Goal: Task Accomplishment & Management: Manage account settings

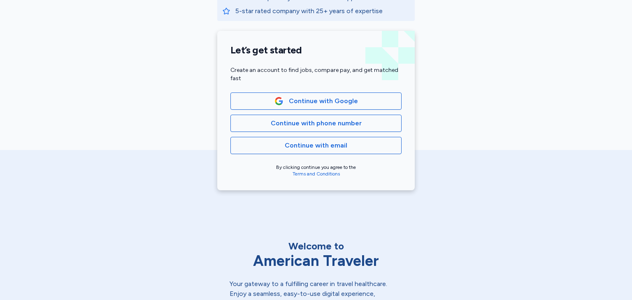
scroll to position [169, 0]
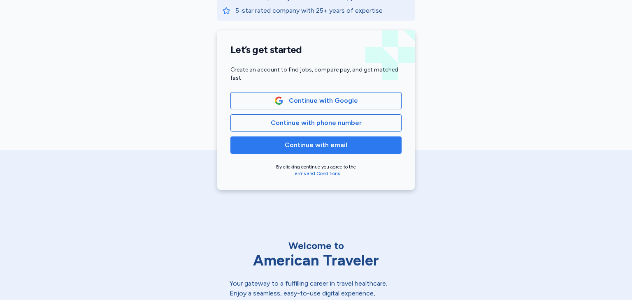
click at [319, 142] on span "Continue with email" at bounding box center [316, 145] width 63 height 10
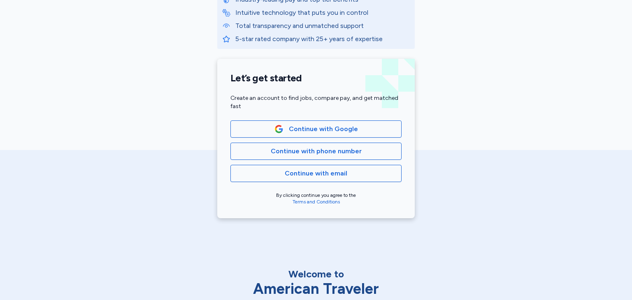
scroll to position [142, 0]
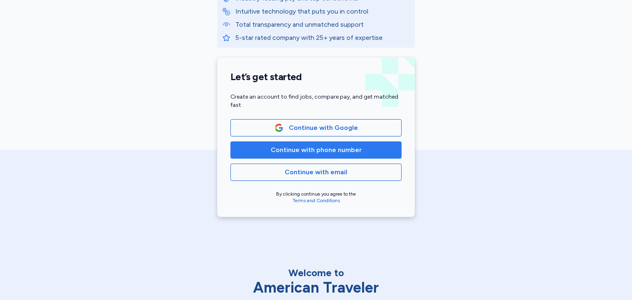
click at [344, 153] on span "Continue with phone number" at bounding box center [316, 150] width 91 height 10
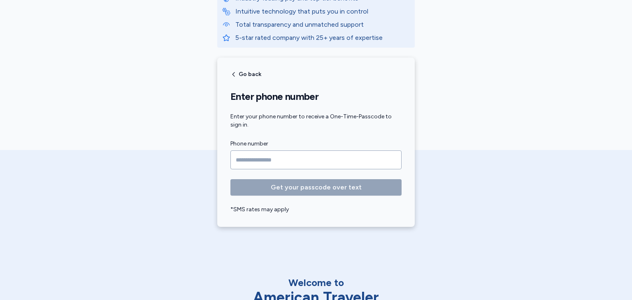
click at [344, 153] on input "Phone number" at bounding box center [315, 160] width 171 height 19
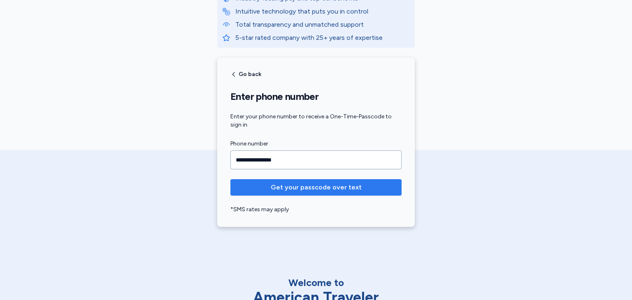
type input "**********"
click at [329, 187] on span "Get your passcode over text" at bounding box center [316, 188] width 91 height 10
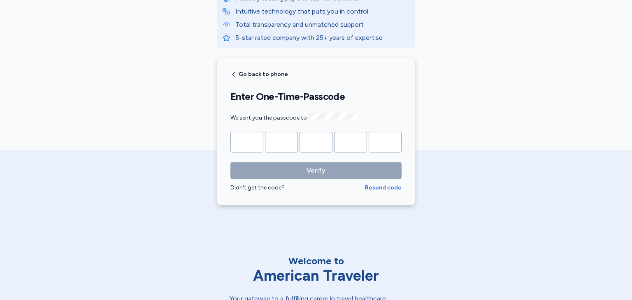
type input "*"
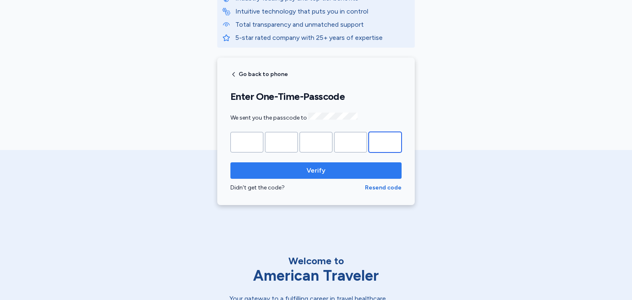
type input "*"
click at [316, 171] on span "Verify" at bounding box center [315, 171] width 19 height 10
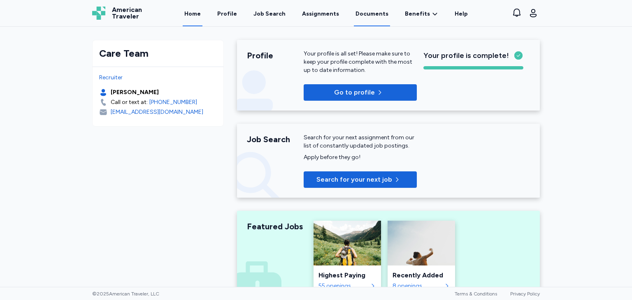
click at [366, 15] on link "Documents" at bounding box center [372, 14] width 36 height 26
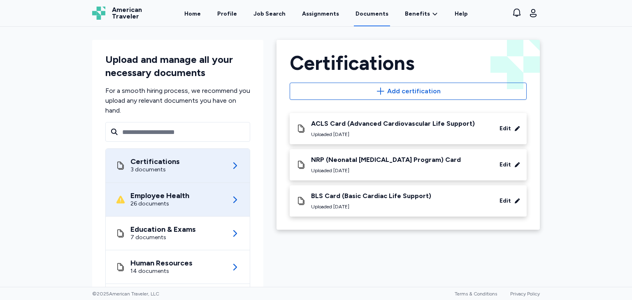
click at [164, 196] on div "Employee Health" at bounding box center [159, 196] width 59 height 8
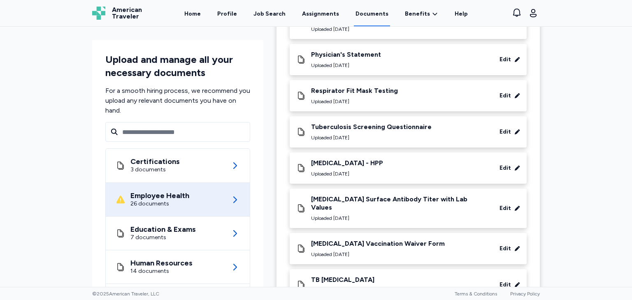
scroll to position [141, 0]
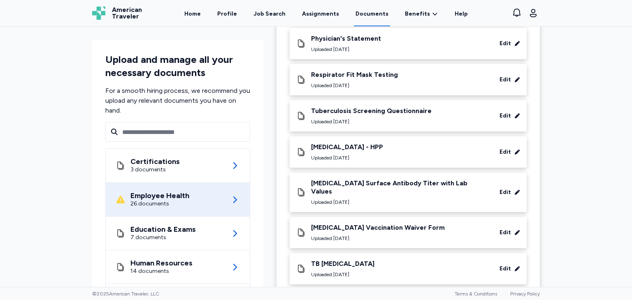
click at [374, 180] on div "[MEDICAL_DATA] Surface Antibody Titer with Lab Values" at bounding box center [399, 187] width 176 height 16
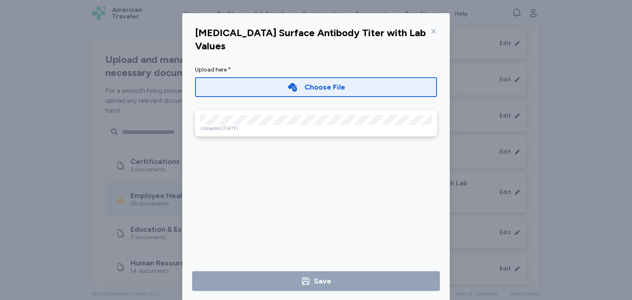
click at [431, 32] on icon at bounding box center [433, 31] width 7 height 7
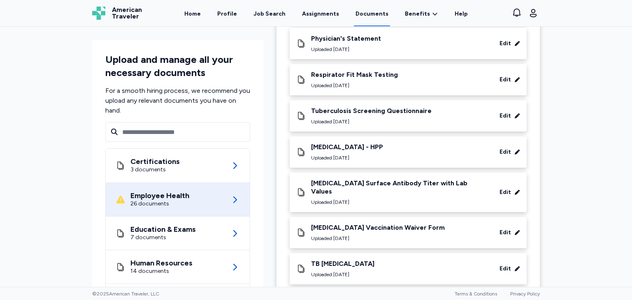
click at [349, 260] on div "TB [MEDICAL_DATA]" at bounding box center [342, 264] width 63 height 8
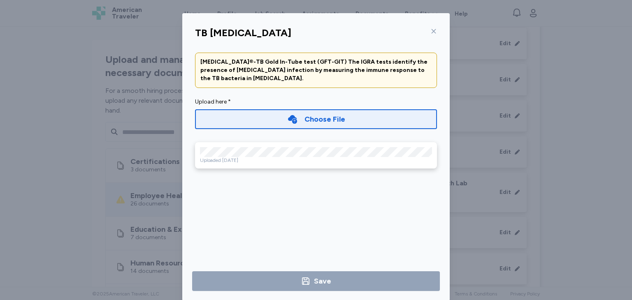
click at [430, 29] on icon at bounding box center [433, 31] width 7 height 7
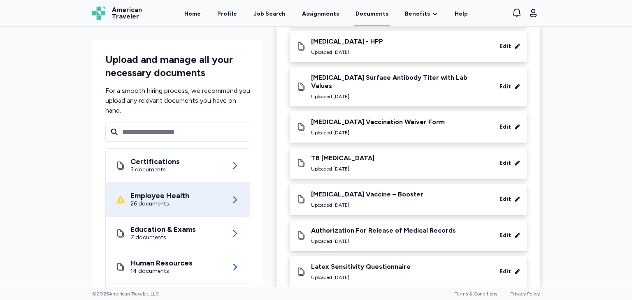
scroll to position [256, 0]
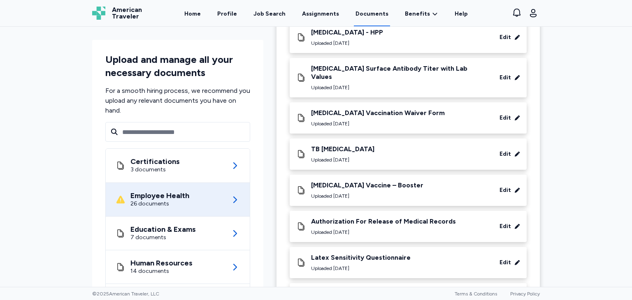
click at [369, 181] on div "[MEDICAL_DATA] Vaccine – Booster" at bounding box center [367, 185] width 112 height 8
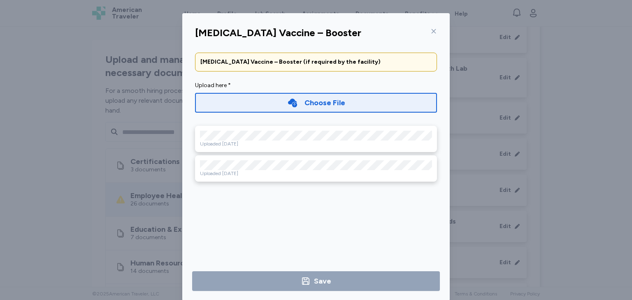
click at [428, 26] on div at bounding box center [432, 31] width 10 height 13
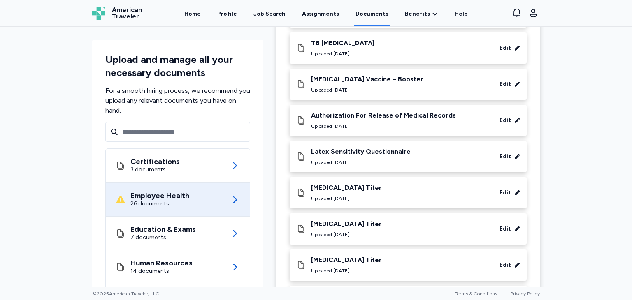
scroll to position [362, 0]
click at [377, 185] on div "Rubella Titer Uploaded Aug 24, 2023 Edit" at bounding box center [408, 193] width 224 height 18
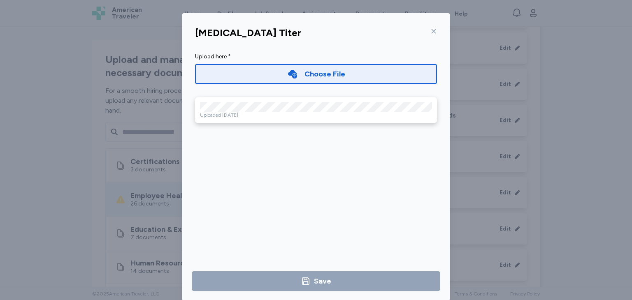
click at [430, 32] on icon at bounding box center [433, 31] width 7 height 7
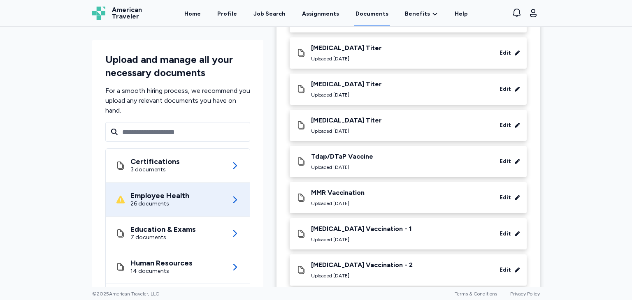
scroll to position [539, 0]
click at [372, 189] on div "MMR Vaccination Uploaded Aug 24, 2023 Edit" at bounding box center [408, 197] width 224 height 18
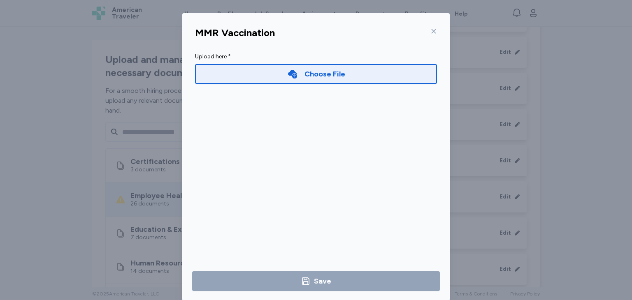
scroll to position [14, 0]
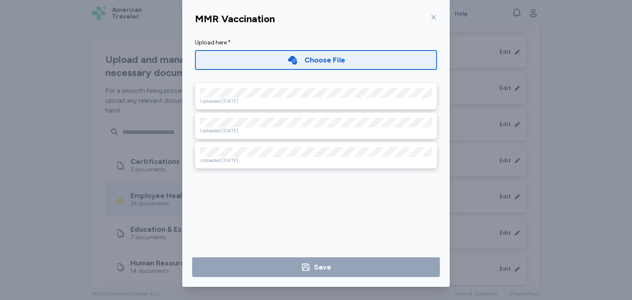
click at [432, 18] on icon at bounding box center [433, 17] width 7 height 7
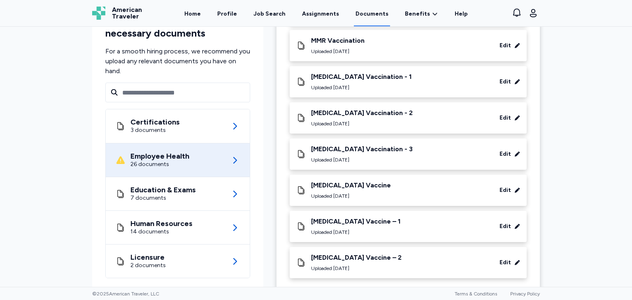
scroll to position [693, 0]
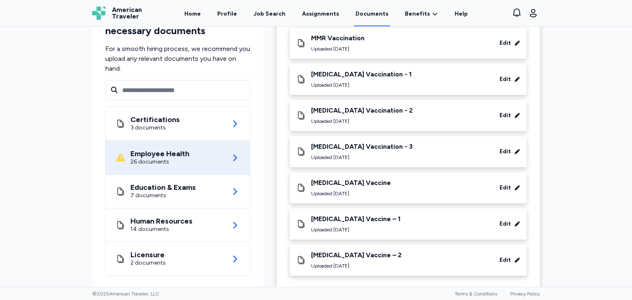
click at [337, 179] on div "[MEDICAL_DATA] Vaccine" at bounding box center [351, 183] width 80 height 8
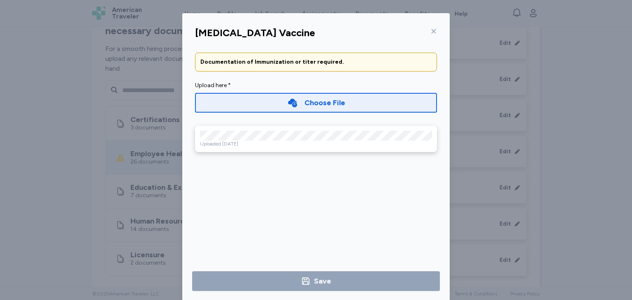
click at [431, 31] on icon at bounding box center [433, 31] width 7 height 7
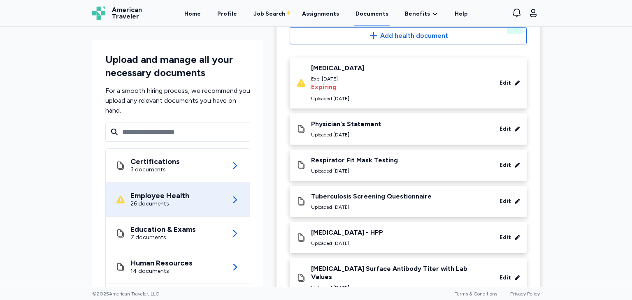
scroll to position [55, 0]
click at [372, 158] on div "Respirator Fit Mask Testing" at bounding box center [354, 161] width 87 height 8
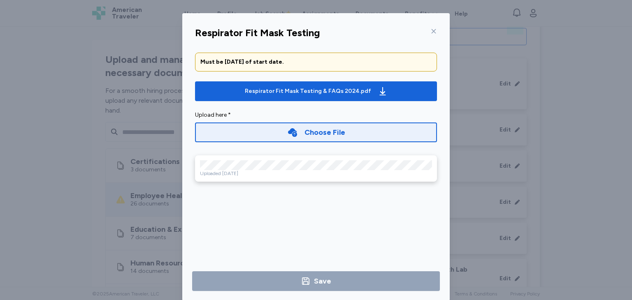
click at [431, 32] on icon at bounding box center [433, 31] width 7 height 7
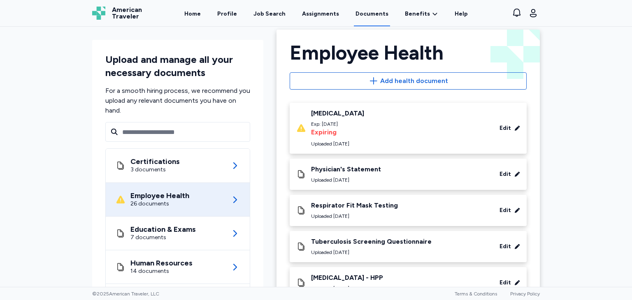
scroll to position [0, 0]
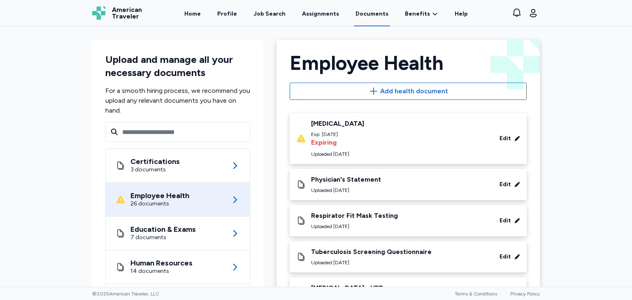
click at [499, 139] on div "Edit" at bounding box center [505, 139] width 12 height 8
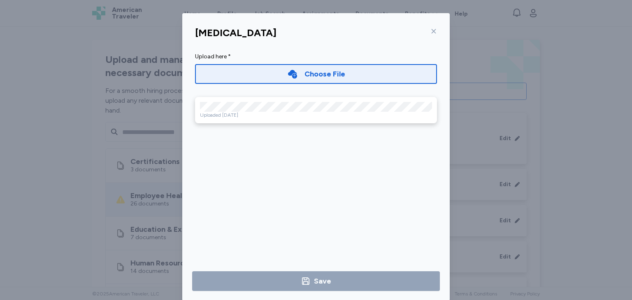
click at [318, 74] on div "Choose File" at bounding box center [324, 74] width 41 height 12
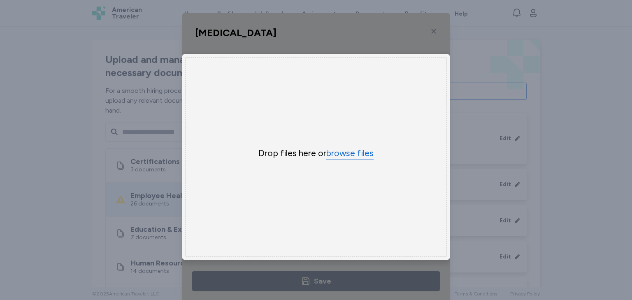
click at [339, 152] on button "browse files" at bounding box center [349, 154] width 47 height 12
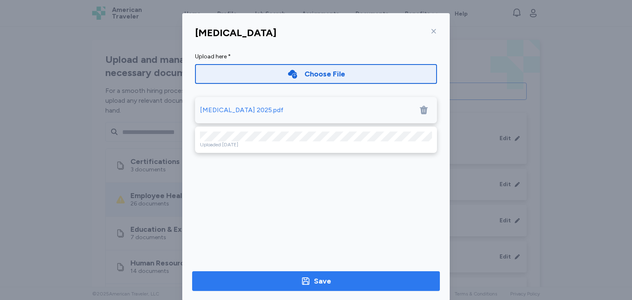
click at [317, 280] on div "Save" at bounding box center [322, 282] width 17 height 12
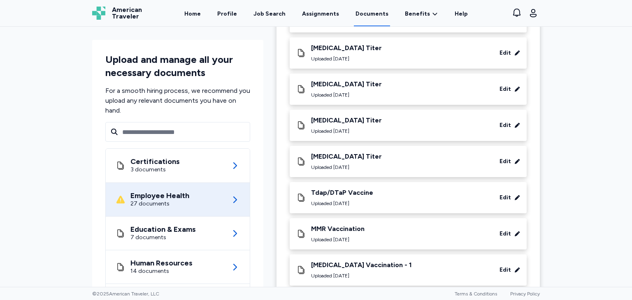
scroll to position [502, 0]
click at [339, 189] on div "Tdap/DTaP Vaccine" at bounding box center [342, 193] width 62 height 8
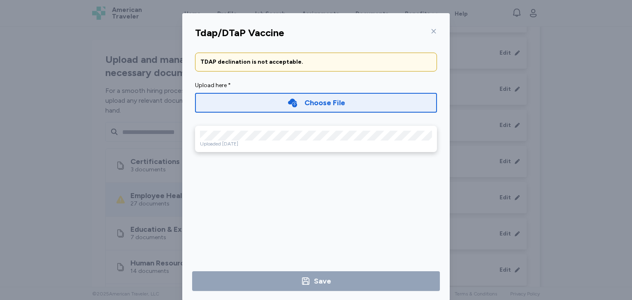
click at [432, 32] on icon at bounding box center [434, 31] width 5 height 5
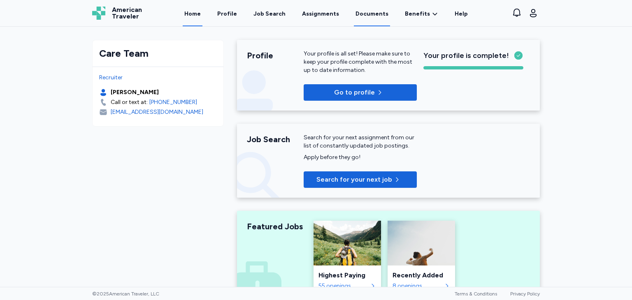
click at [367, 15] on link "Documents" at bounding box center [372, 14] width 36 height 26
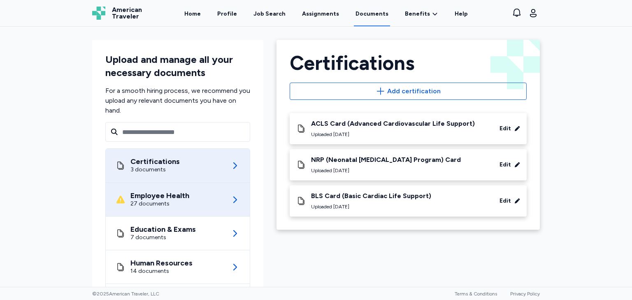
click at [171, 201] on div "27 documents" at bounding box center [159, 204] width 59 height 8
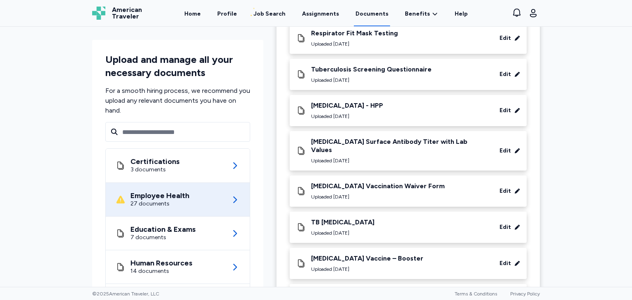
scroll to position [188, 0]
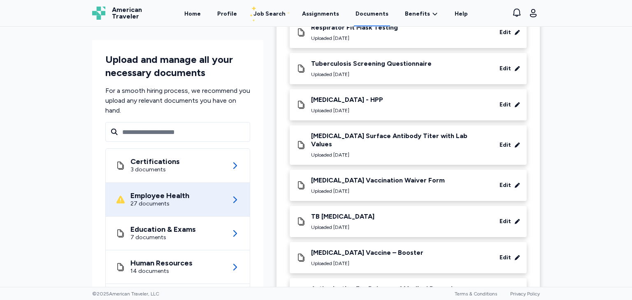
click at [362, 139] on div "[MEDICAL_DATA] Surface Antibody Titer with Lab Values" at bounding box center [399, 140] width 176 height 16
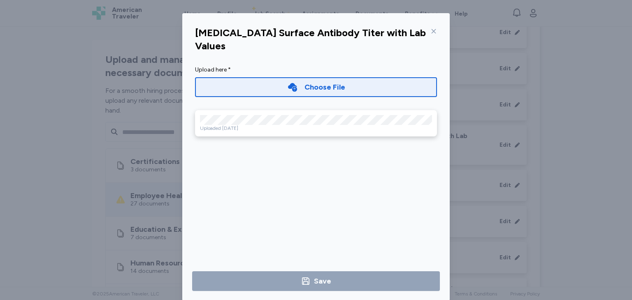
click at [427, 30] on div at bounding box center [432, 31] width 10 height 13
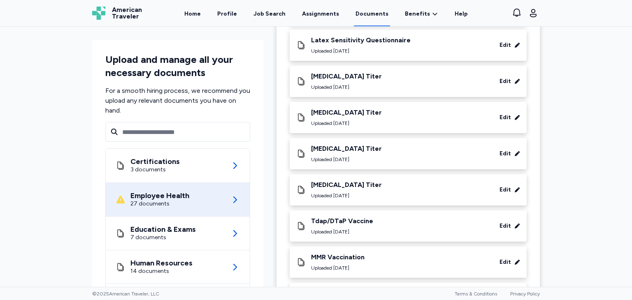
scroll to position [474, 0]
click at [333, 217] on div "Tdap/DTaP Vaccine" at bounding box center [342, 221] width 62 height 8
